Goal: Task Accomplishment & Management: Use online tool/utility

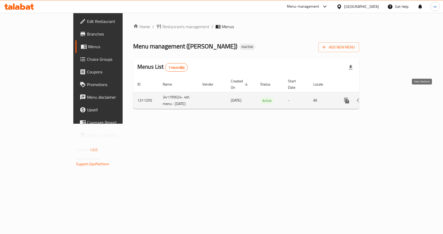
click at [388, 98] on icon "enhanced table" at bounding box center [384, 101] width 6 height 6
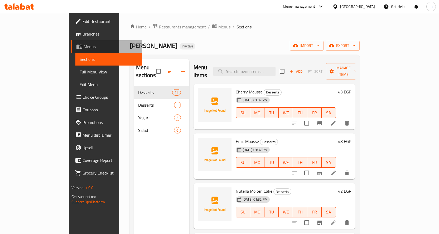
click at [84, 47] on span "Menus" at bounding box center [111, 46] width 54 height 6
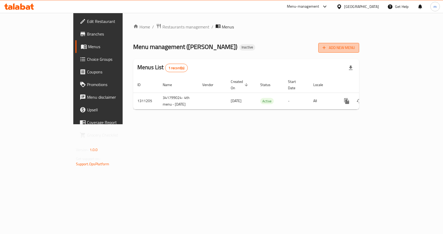
click at [355, 48] on span "Add New Menu" at bounding box center [338, 48] width 32 height 7
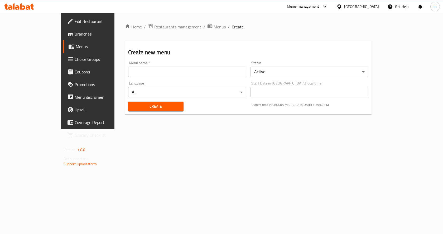
click at [76, 46] on span "Menus" at bounding box center [103, 46] width 55 height 6
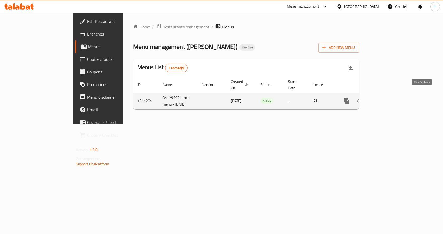
click at [387, 99] on icon "enhanced table" at bounding box center [384, 101] width 5 height 5
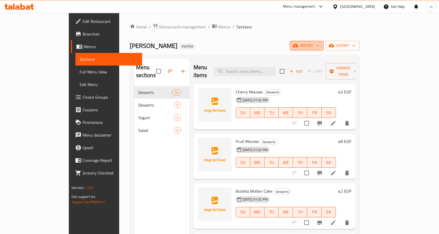
click at [319, 42] on span "import" at bounding box center [306, 45] width 25 height 7
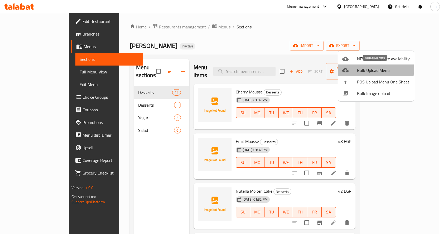
click at [357, 69] on span "Bulk Upload Menu" at bounding box center [383, 70] width 53 height 6
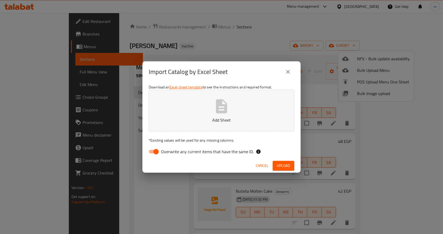
click at [157, 151] on input "Overwrite any current items that have the same ID." at bounding box center [156, 152] width 30 height 10
checkbox input "false"
click at [217, 115] on button "Add Sheet" at bounding box center [221, 111] width 145 height 42
click at [283, 168] on span "Upload" at bounding box center [283, 166] width 13 height 7
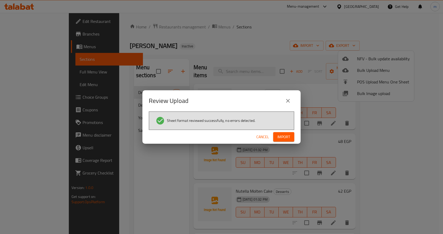
click at [280, 136] on span "Import" at bounding box center [283, 137] width 13 height 7
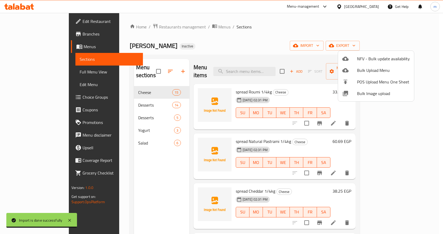
click at [321, 38] on div at bounding box center [221, 117] width 443 height 234
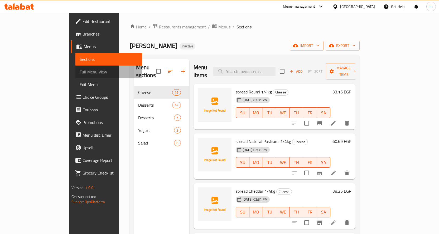
click at [80, 74] on span "Full Menu View" at bounding box center [109, 72] width 58 height 6
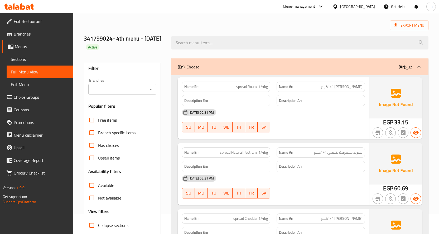
scroll to position [79, 0]
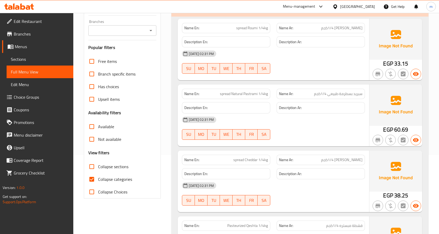
click at [108, 190] on span "Collapse Choices" at bounding box center [112, 192] width 29 height 6
click at [98, 190] on input "Collapse Choices" at bounding box center [91, 192] width 13 height 13
checkbox input "true"
click at [108, 179] on span "Collapse categories" at bounding box center [115, 179] width 34 height 6
click at [98, 179] on input "Collapse categories" at bounding box center [91, 179] width 13 height 13
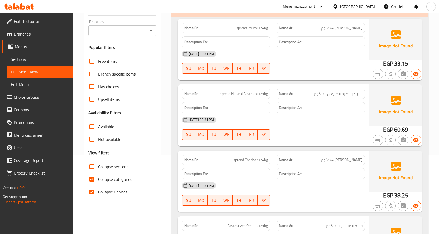
checkbox input "false"
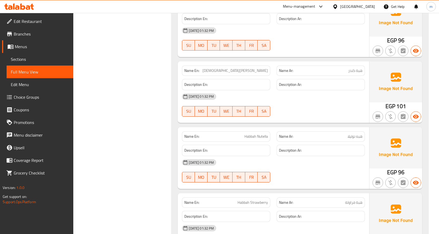
scroll to position [1491, 0]
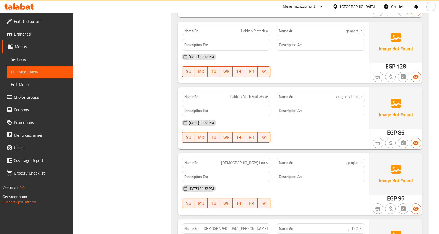
click at [24, 21] on span "Edit Restaurant" at bounding box center [41, 21] width 55 height 6
